Goal: Book appointment/travel/reservation

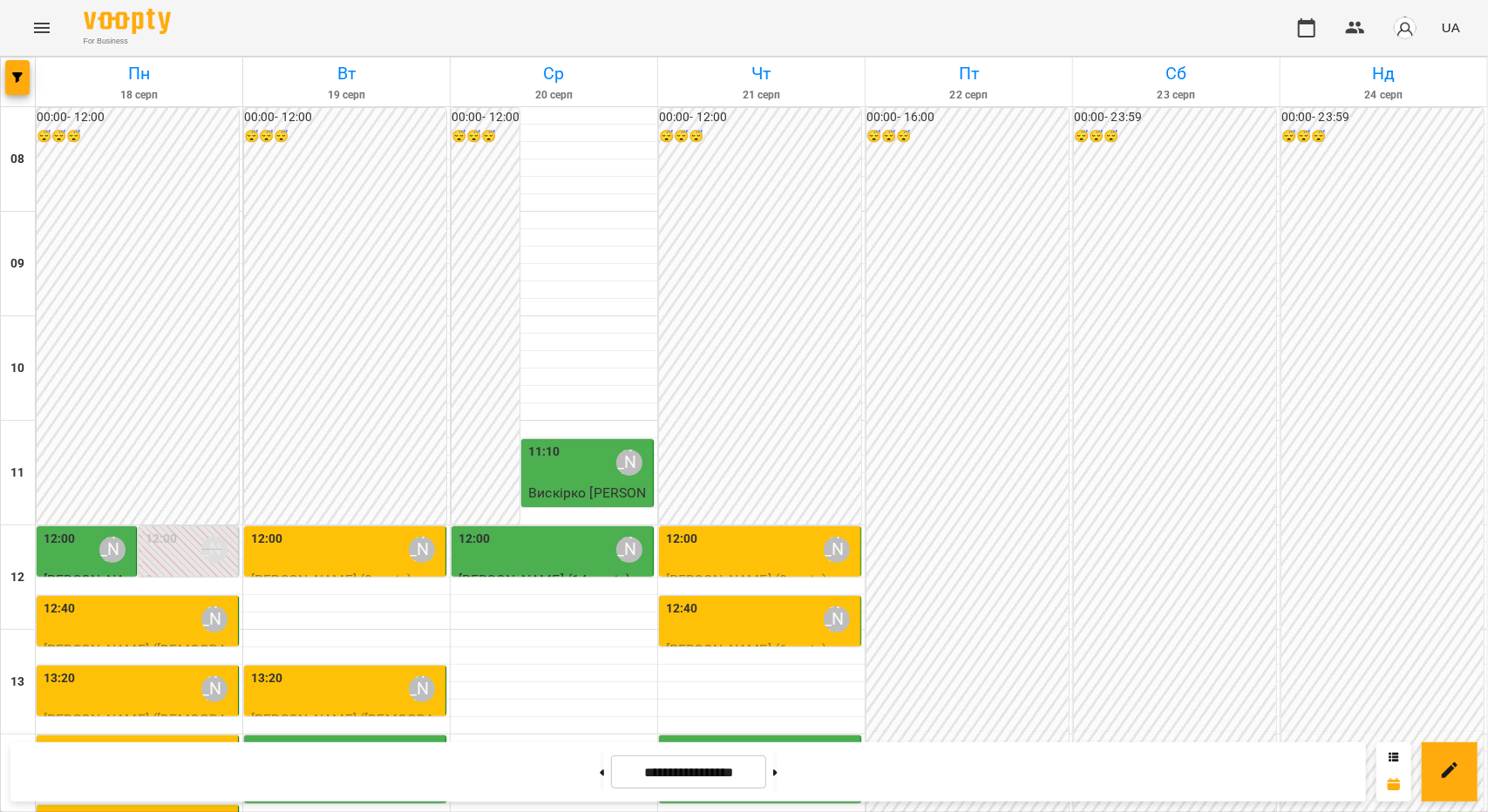
scroll to position [174, 0]
click at [712, 600] on div "12:40 [PERSON_NAME]" at bounding box center [761, 620] width 191 height 40
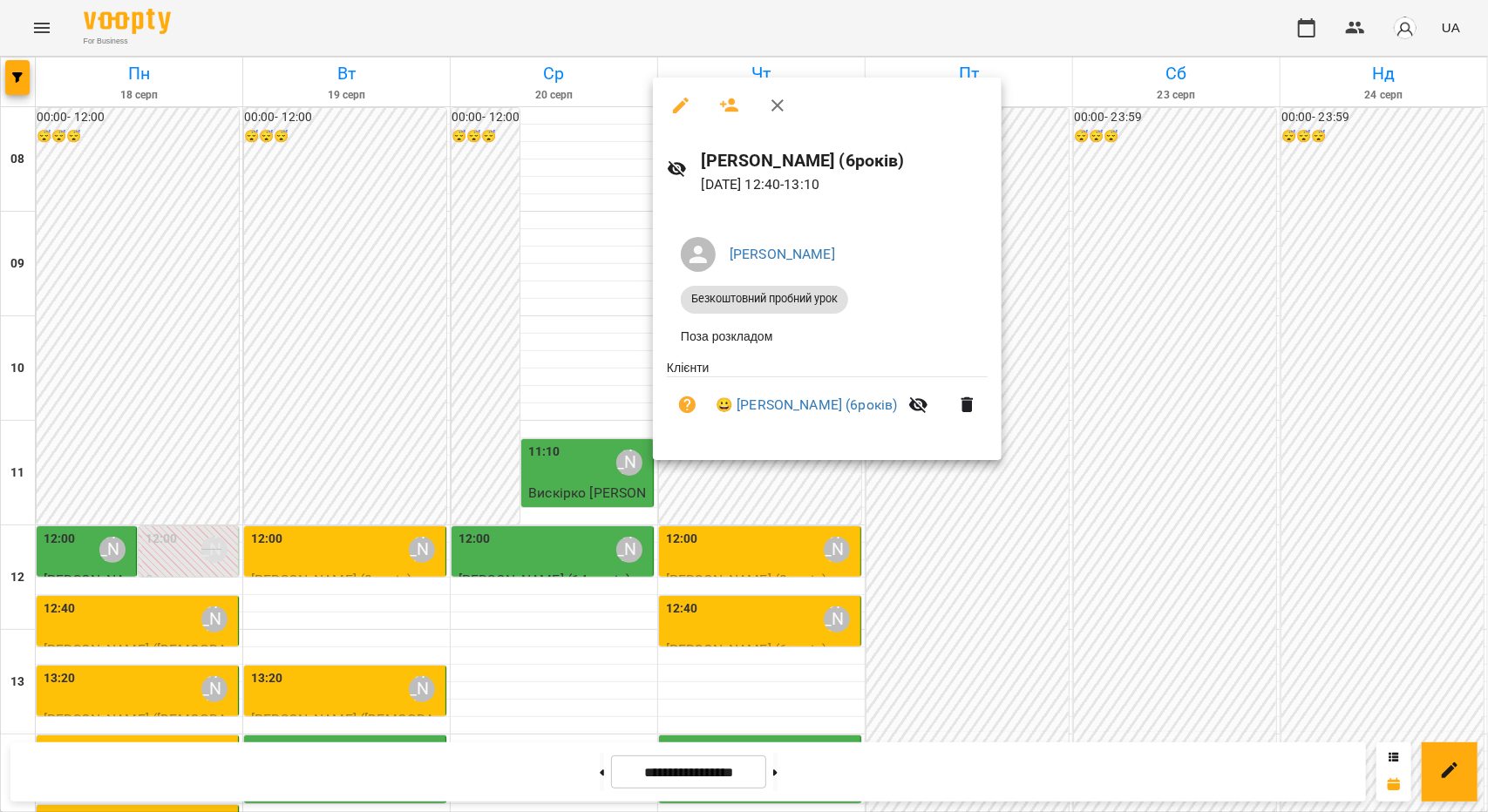
click at [743, 550] on div at bounding box center [744, 406] width 1488 height 812
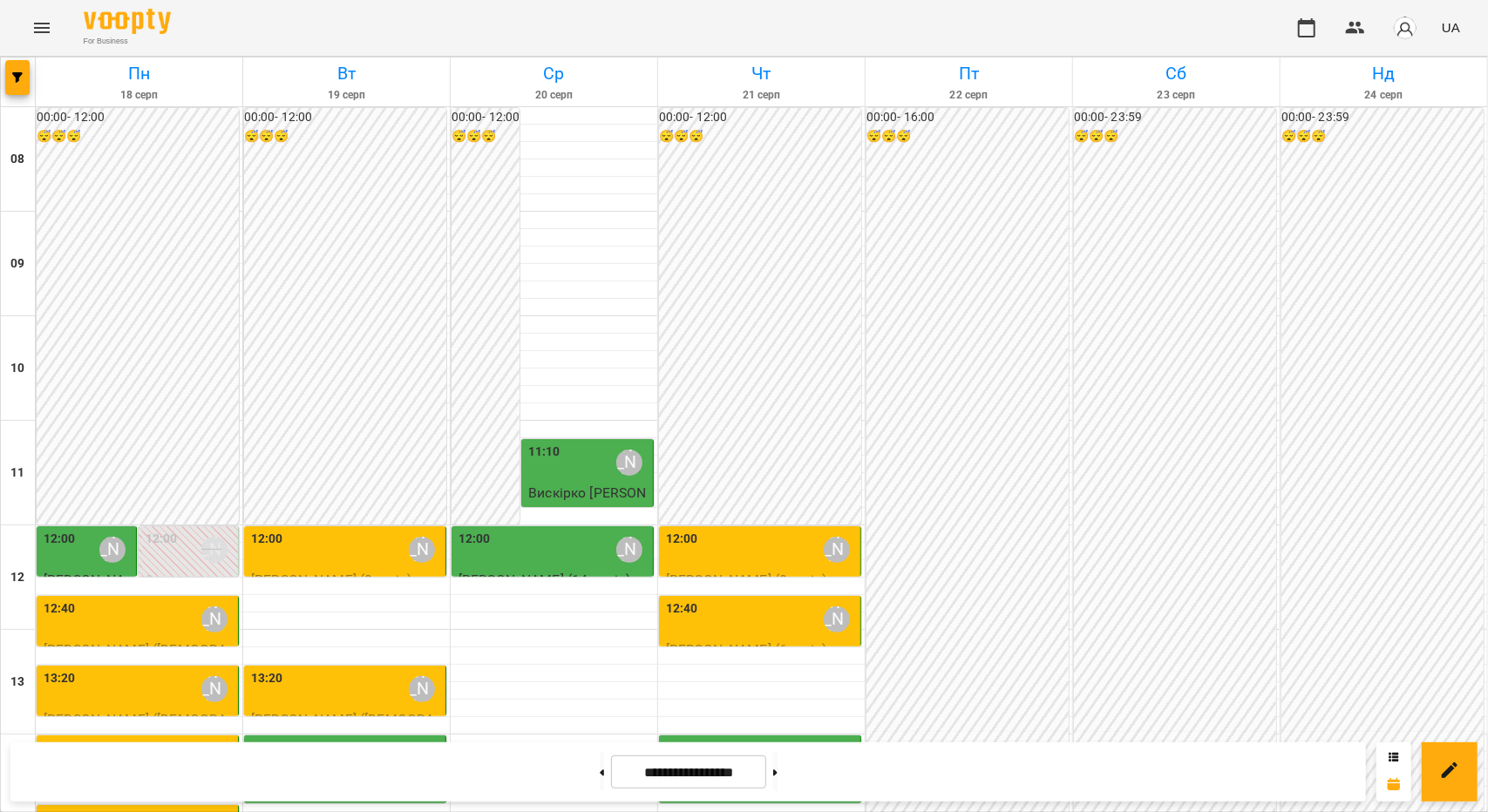
click at [743, 600] on div "12:40 [PERSON_NAME]" at bounding box center [761, 620] width 191 height 40
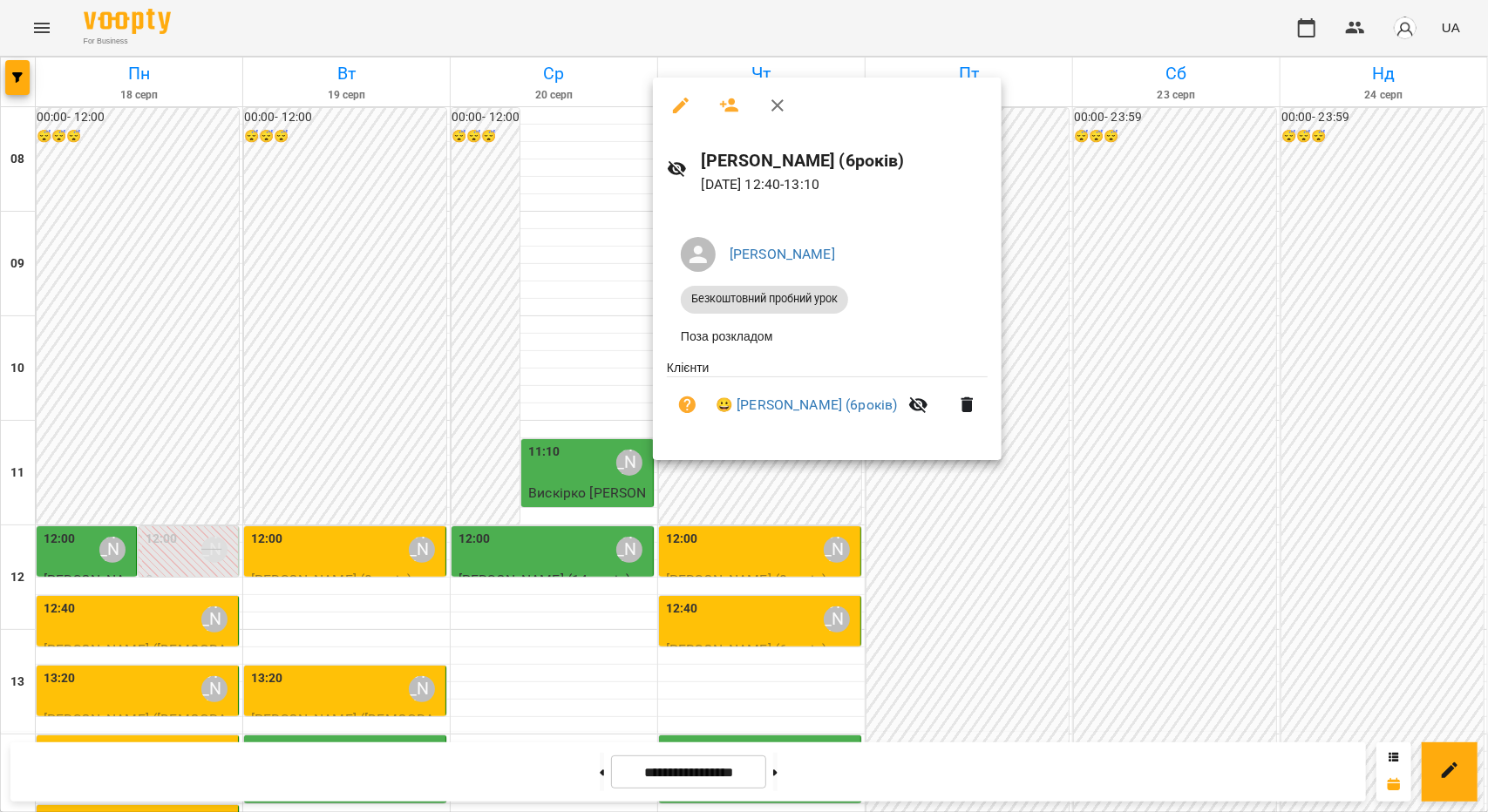
click at [609, 192] on div at bounding box center [744, 406] width 1488 height 812
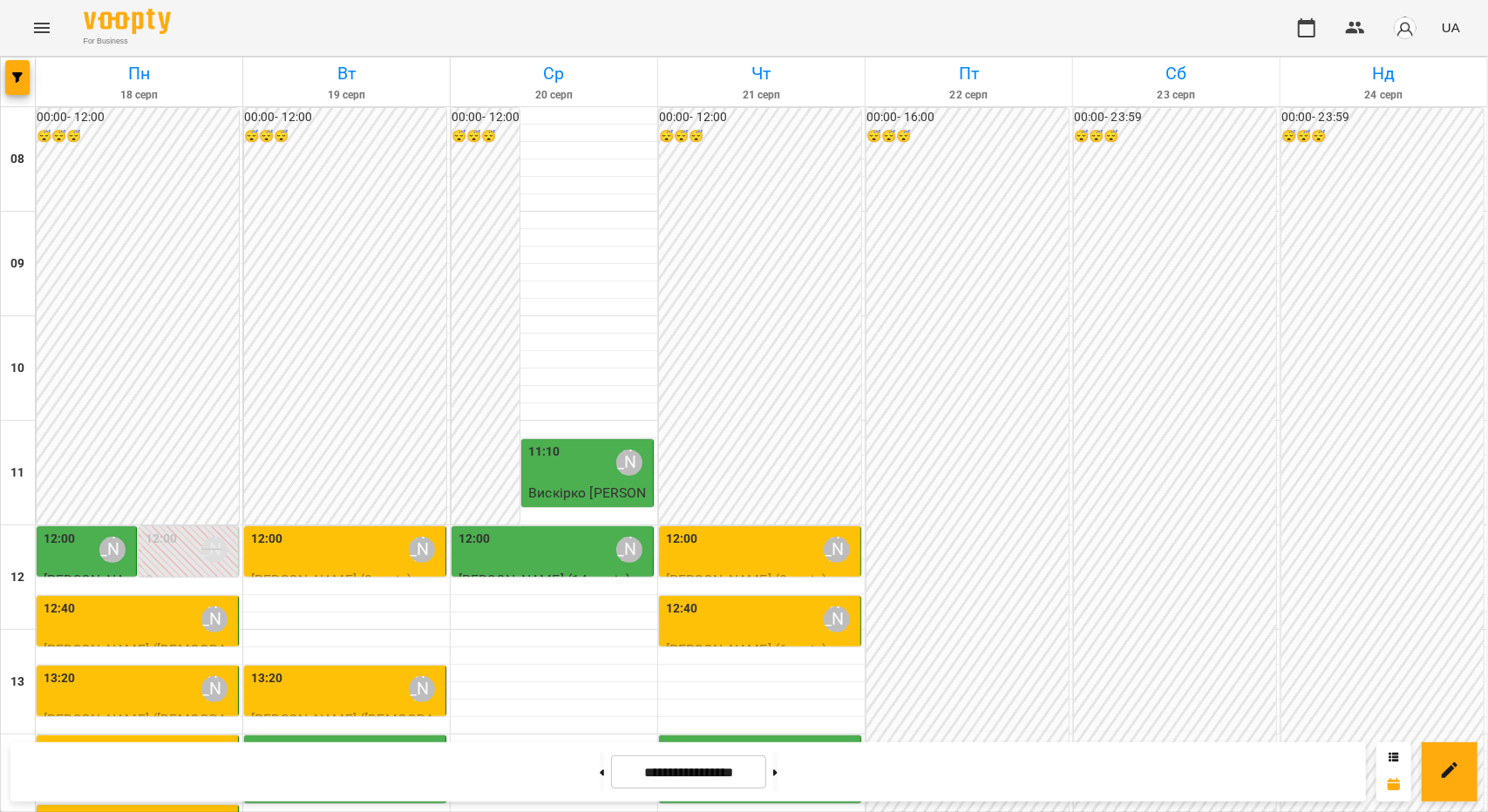
scroll to position [523, 0]
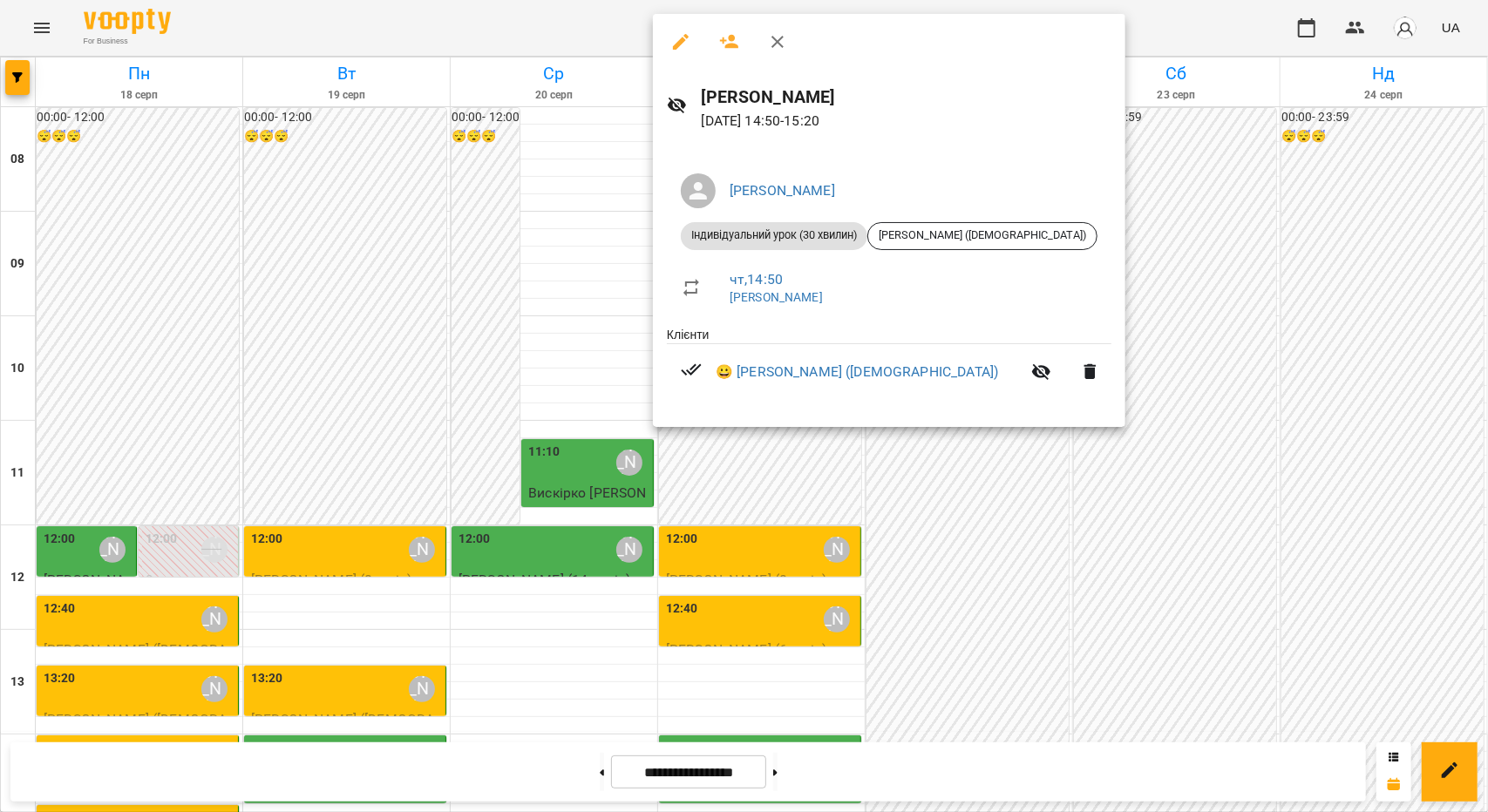
click at [571, 363] on div at bounding box center [744, 406] width 1488 height 812
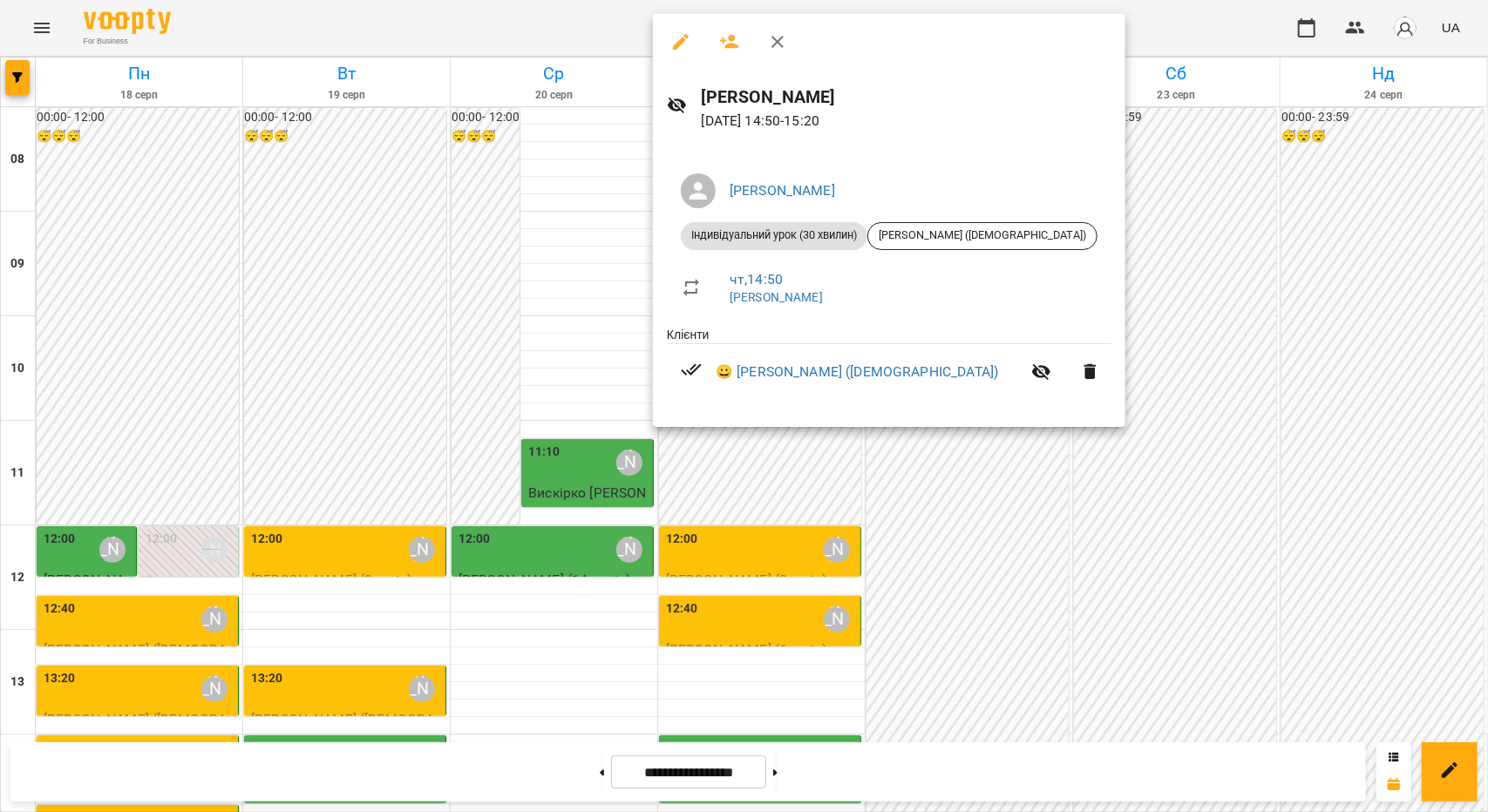
click at [566, 382] on div at bounding box center [744, 406] width 1488 height 812
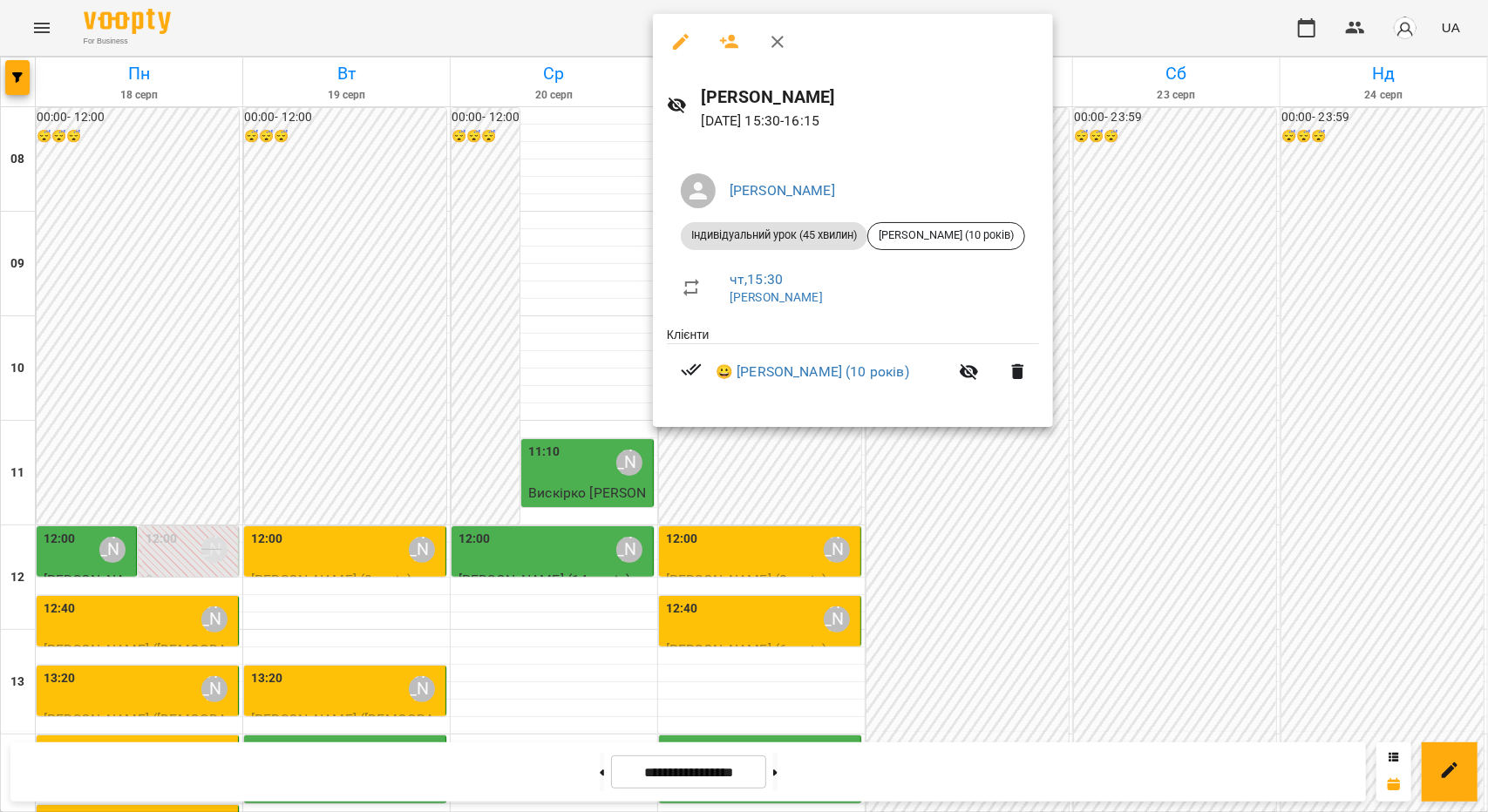
click at [526, 404] on div at bounding box center [744, 406] width 1488 height 812
